Goal: Information Seeking & Learning: Find specific fact

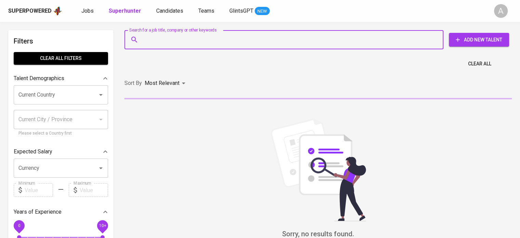
click at [234, 39] on input "Search for a job title, company or other keywords" at bounding box center [285, 39] width 289 height 13
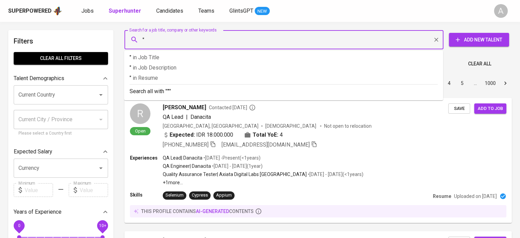
paste input "Hikmat Rido Sapaat"
type input ""Hikmat Rido Sapaat""
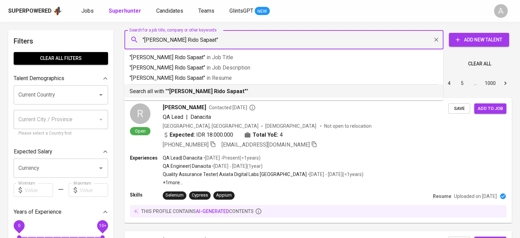
click at [239, 87] on div "Search all with " "Hikmat Rido Sapaat" "" at bounding box center [284, 89] width 308 height 11
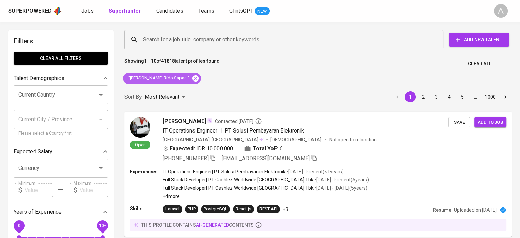
click at [192, 78] on icon at bounding box center [195, 78] width 6 height 6
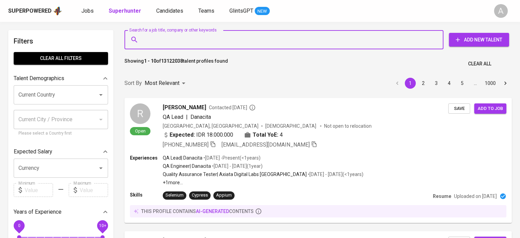
click at [200, 37] on input "Search for a job title, company or other keywords" at bounding box center [285, 39] width 289 height 13
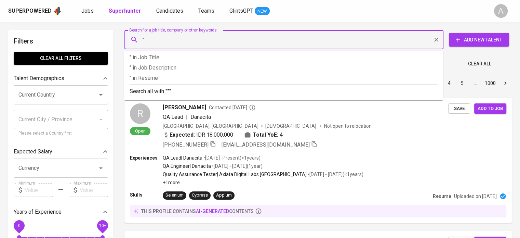
paste input "suryo sinyo"
type input ""suryo sinyo""
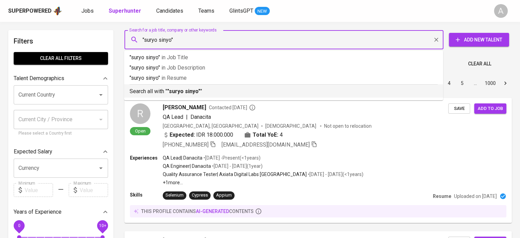
click at [206, 89] on p "Search all with " "suryo sinyo" "" at bounding box center [284, 91] width 308 height 8
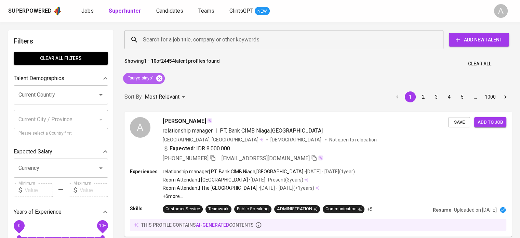
click at [159, 77] on icon at bounding box center [159, 79] width 8 height 8
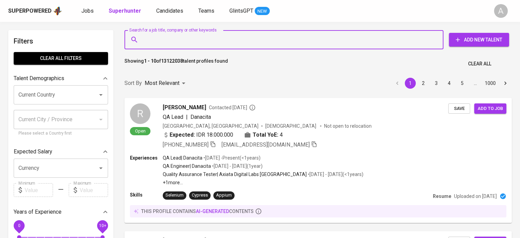
click at [226, 43] on input "Search for a job title, company or other keywords" at bounding box center [285, 39] width 289 height 13
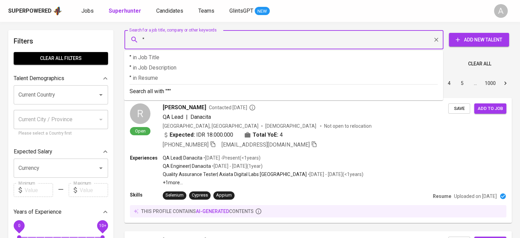
paste input "e.class.1999@gmail.com"
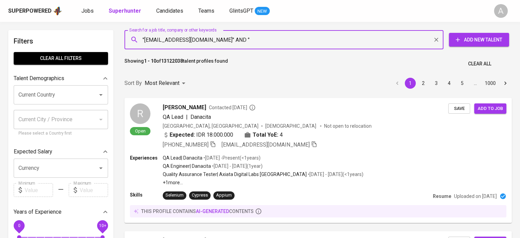
paste input "Mohammad Ikhlas Putra Jaya"
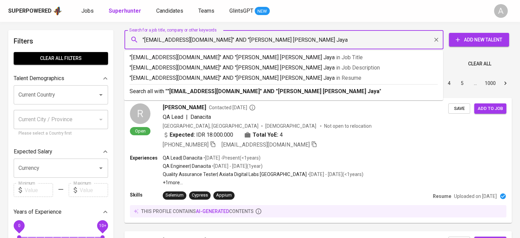
type input ""e.class.1999@gmail.com" AND "Mohammad Ikhlas Putra Jaya""
click at [393, 89] on p "Search all with " "e.class.1999@gmail.com" AND "Mohammad Ikhlas Putra Jaya" "" at bounding box center [284, 91] width 308 height 8
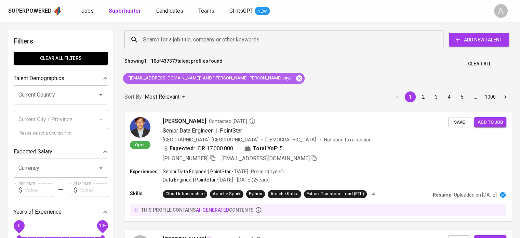
click at [296, 79] on icon at bounding box center [299, 78] width 6 height 6
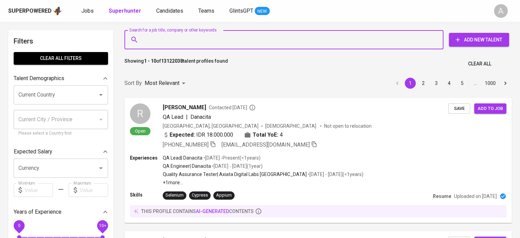
click at [200, 34] on input "Search for a job title, company or other keywords" at bounding box center [285, 39] width 289 height 13
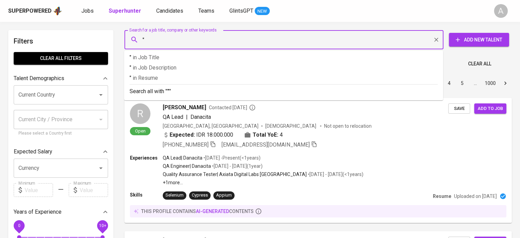
paste input "Ineu Fajarini Putri"
type input ""Ineu Fajarini Putri"
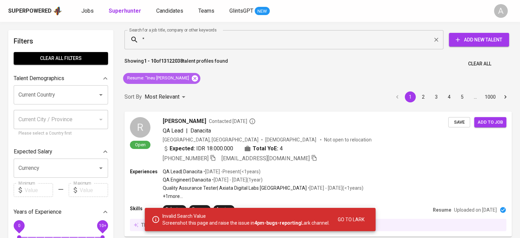
click at [192, 79] on icon at bounding box center [195, 78] width 6 height 6
click at [181, 32] on div "" Search for a job title, company or other keywords" at bounding box center [283, 39] width 319 height 19
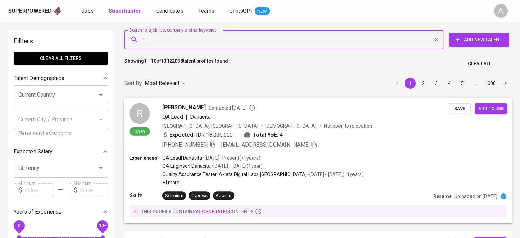
paste input "Ineu Fajarini Putri"
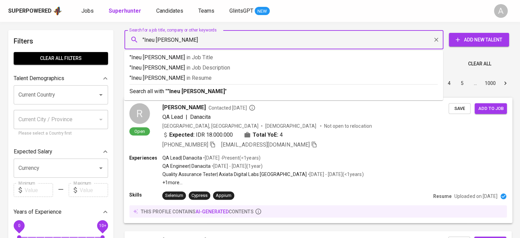
type input ""Ineu Fajarini Putri""
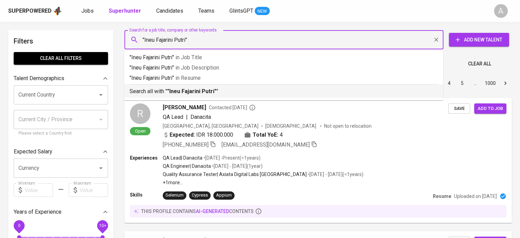
click at [320, 93] on p "Search all with " "Ineu Fajarini Putri" "" at bounding box center [284, 91] width 308 height 8
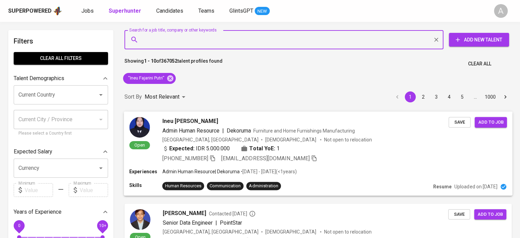
click at [214, 158] on div "+62 899-0664-791 ineufajarinip@gmail.com" at bounding box center [239, 158] width 155 height 8
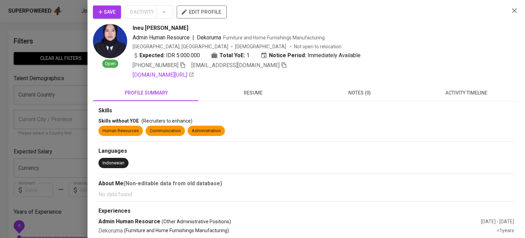
click at [510, 9] on icon "button" at bounding box center [514, 10] width 8 height 8
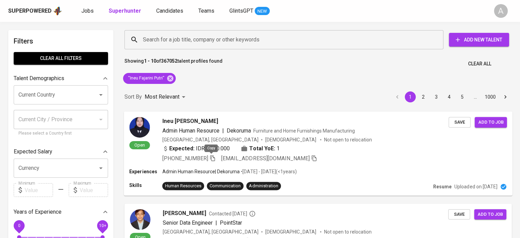
click at [211, 157] on icon "button" at bounding box center [212, 157] width 6 height 6
click at [170, 75] on icon at bounding box center [170, 78] width 6 height 6
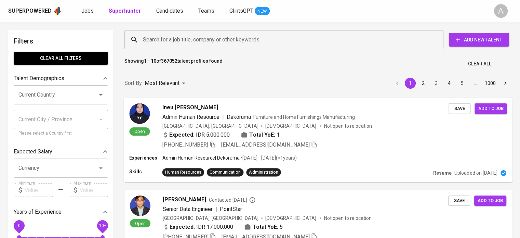
click at [240, 45] on input "Search for a job title, company or other keywords" at bounding box center [285, 39] width 289 height 13
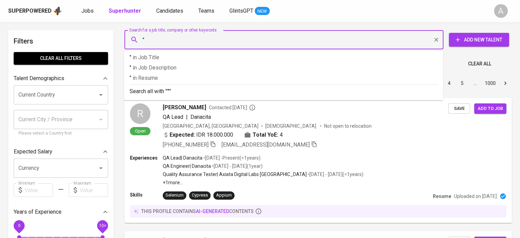
paste input "[EMAIL_ADDRESS][DOMAIN_NAME]"
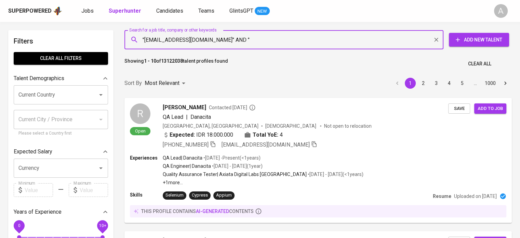
paste input "Marshella"
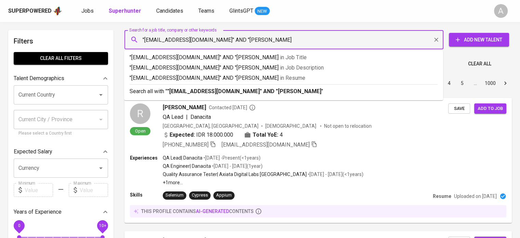
type input ""[EMAIL_ADDRESS][DOMAIN_NAME]" AND "[PERSON_NAME]""
click at [386, 98] on ul ""marshella011@gmail.com" AND "Marshella" in Job Title "marshella011@gmail.com" …" at bounding box center [283, 76] width 319 height 50
click at [389, 93] on p "Search all with " "marshella011@gmail.com" AND "Marshella" "" at bounding box center [284, 91] width 308 height 8
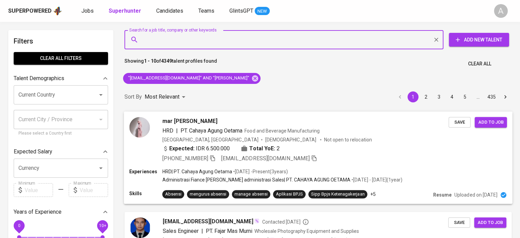
click at [215, 159] on icon "button" at bounding box center [212, 158] width 5 height 6
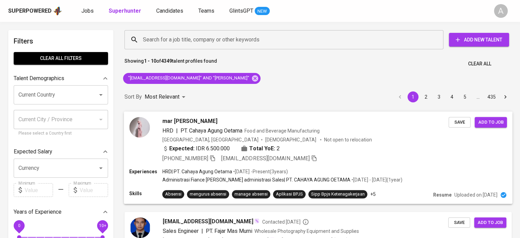
click at [347, 131] on div "HRD | PT. Cahaya Agung Oetama Food and Beverage Manufacturing" at bounding box center [305, 130] width 286 height 8
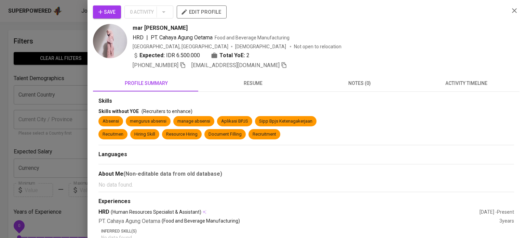
scroll to position [85, 0]
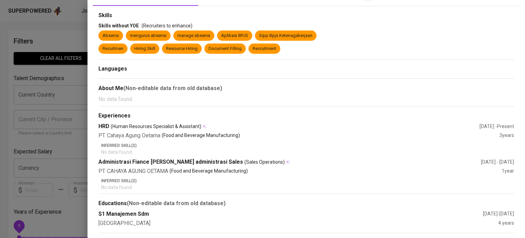
click at [100, 20] on section "Skills Skills without YOE (Recruiters to enhance) Absensi mengurus absensi mana…" at bounding box center [306, 34] width 416 height 45
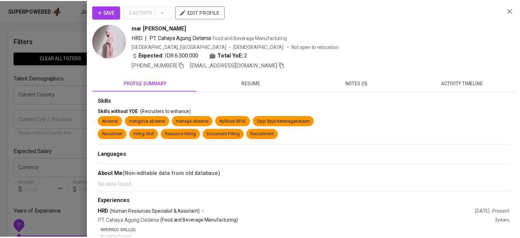
scroll to position [0, 0]
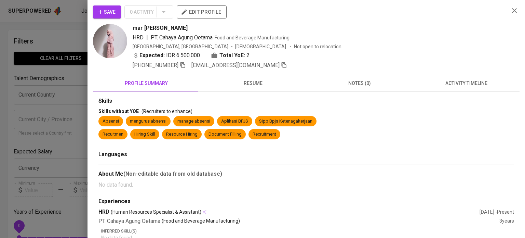
click at [70, 18] on div at bounding box center [262, 119] width 525 height 238
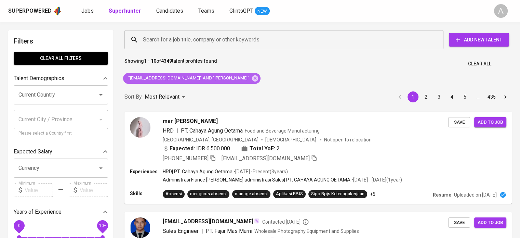
drag, startPoint x: 221, startPoint y: 77, endPoint x: 257, endPoint y: 23, distance: 64.8
click at [252, 77] on icon at bounding box center [255, 78] width 6 height 6
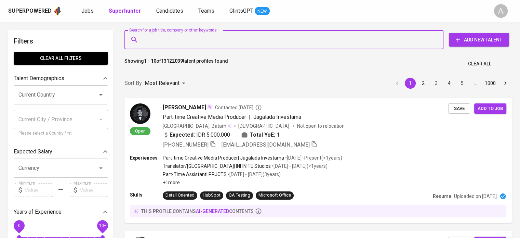
click at [271, 37] on input "Search for a job title, company or other keywords" at bounding box center [285, 39] width 289 height 13
paste input "[EMAIL_ADDRESS][PERSON_NAME][DOMAIN_NAME]"
type input "[EMAIL_ADDRESS][PERSON_NAME][DOMAIN_NAME]""
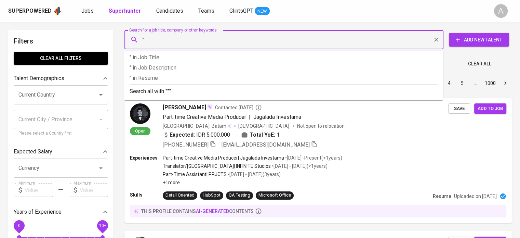
paste input "[EMAIL_ADDRESS][PERSON_NAME][DOMAIN_NAME]"
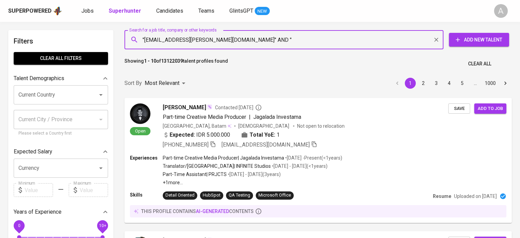
paste input "[EMAIL_ADDRESS][PERSON_NAME][DOMAIN_NAME]"
paste input "nesya putri"
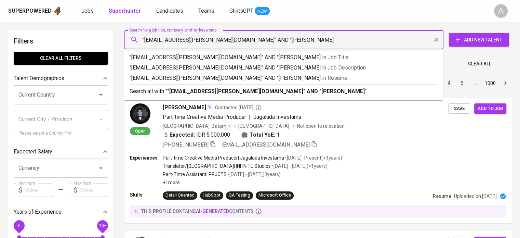
type input ""[EMAIL_ADDRESS][PERSON_NAME][DOMAIN_NAME]" AND "nesya putri""
click at [395, 93] on p "Search all with " "[EMAIL_ADDRESS][PERSON_NAME][DOMAIN_NAME]" AND "nesya putri"…" at bounding box center [284, 91] width 308 height 8
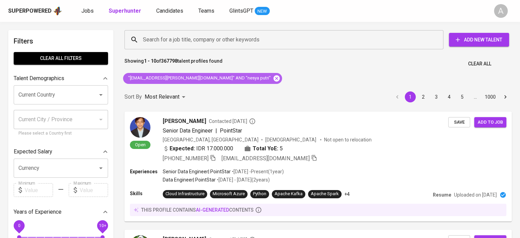
click at [273, 80] on icon at bounding box center [276, 78] width 6 height 6
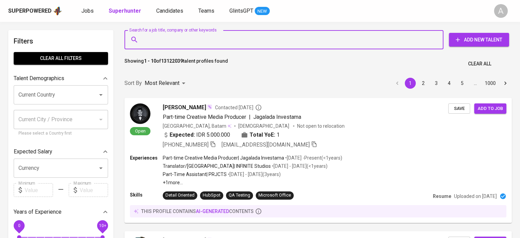
click at [274, 36] on input "Search for a job title, company or other keywords" at bounding box center [285, 39] width 289 height 13
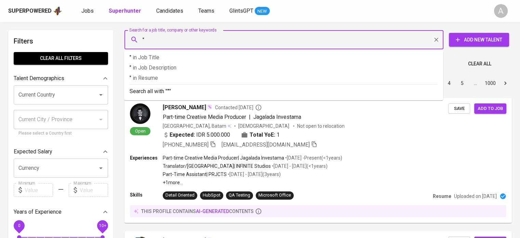
paste input "[EMAIL_ADDRESS][DOMAIN_NAME]"
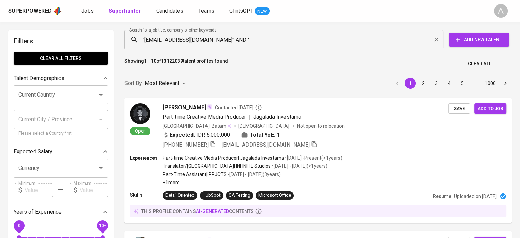
paste input "[PERSON_NAME]"
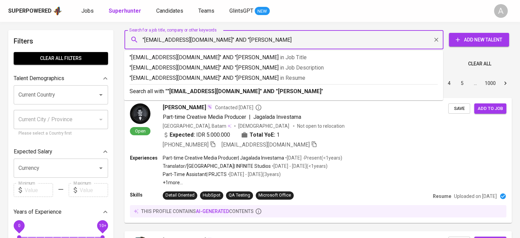
type input ""[EMAIL_ADDRESS][DOMAIN_NAME]" AND "[PERSON_NAME]""
click at [412, 89] on p "Search all with " "[EMAIL_ADDRESS][DOMAIN_NAME]" AND "[PERSON_NAME]" "" at bounding box center [284, 91] width 308 height 8
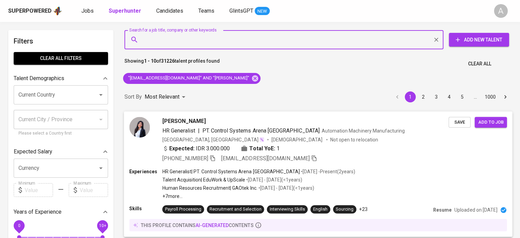
click at [213, 157] on icon "button" at bounding box center [212, 158] width 5 height 6
